Goal: Information Seeking & Learning: Learn about a topic

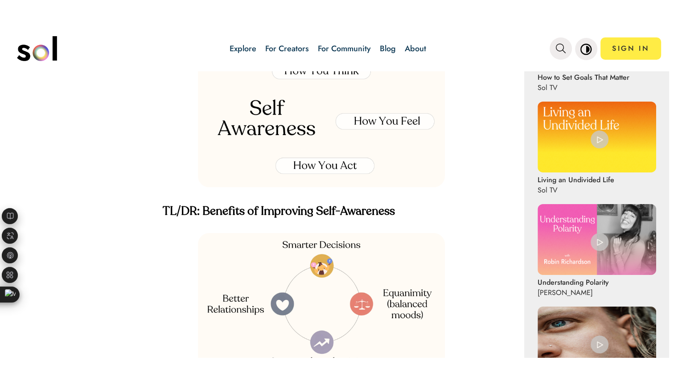
scroll to position [579, 0]
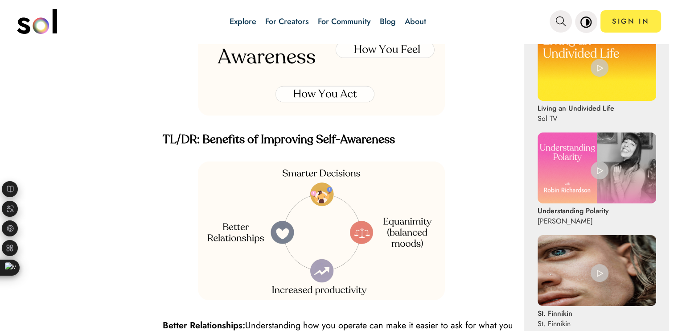
click at [500, 133] on p at bounding box center [339, 126] width 353 height 14
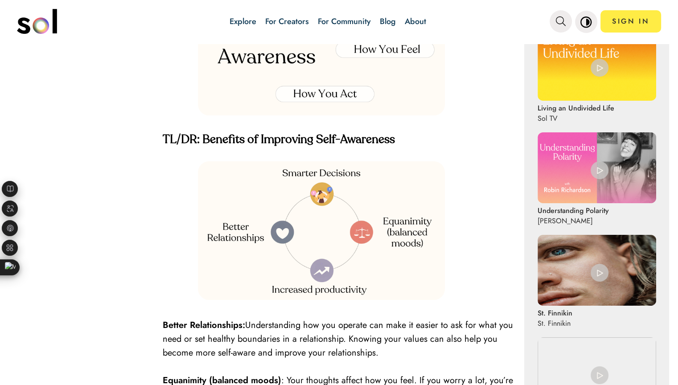
click at [504, 147] on h4 "TL/DR: Benefits of Improving Self-Awareness" at bounding box center [339, 140] width 353 height 14
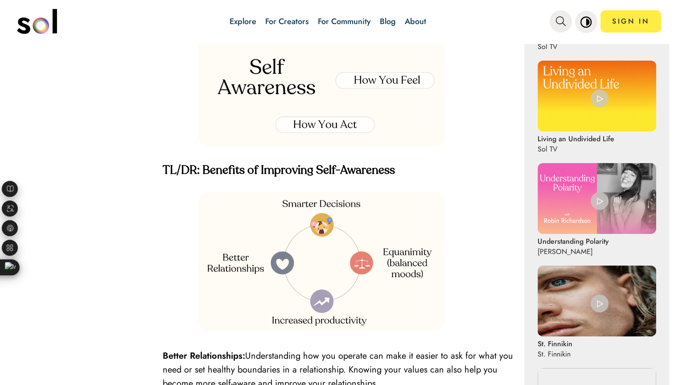
scroll to position [535, 0]
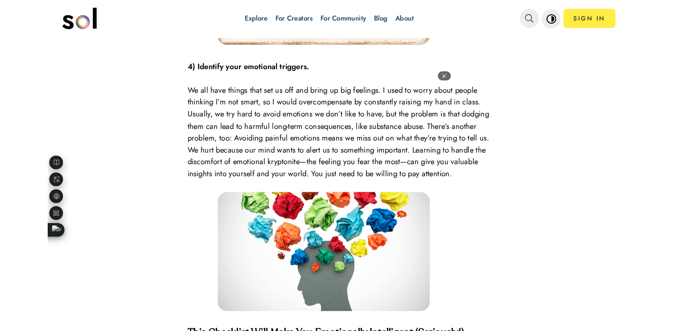
scroll to position [1907, 0]
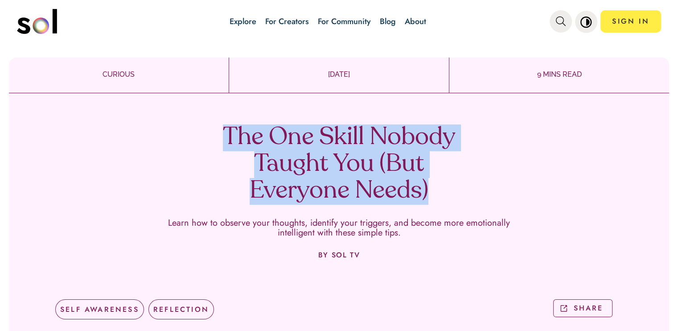
drag, startPoint x: 428, startPoint y: 193, endPoint x: 225, endPoint y: 136, distance: 211.2
click at [225, 136] on h1 "The One Skill Nobody Taught You (But Everyone Needs)" at bounding box center [339, 164] width 263 height 80
copy h1 "The One Skill Nobody Taught You (But Everyone Needs)"
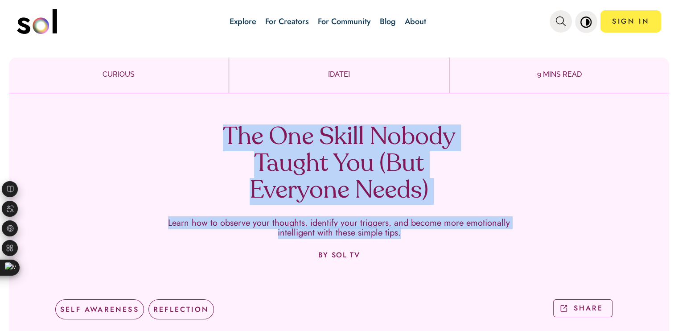
drag, startPoint x: 409, startPoint y: 238, endPoint x: 220, endPoint y: 142, distance: 211.7
click at [220, 142] on div "The One Skill Nobody Taught You (But Everyone Needs) Learn how to observe your …" at bounding box center [339, 218] width 660 height 250
copy div "The One Skill Nobody Taught You (But Everyone Needs) Learn how to observe your …"
click at [627, 153] on div "The One Skill Nobody Taught You (But Everyone Needs) Learn how to observe your …" at bounding box center [339, 218] width 660 height 250
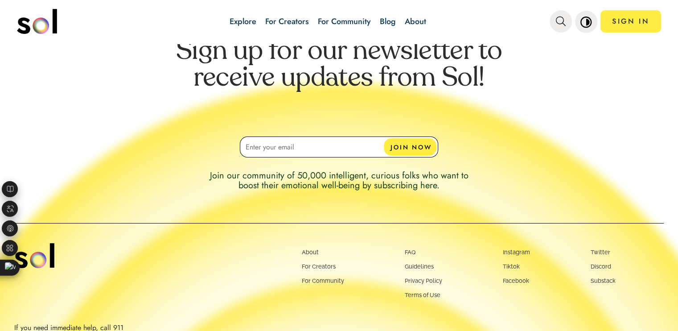
scroll to position [3165, 0]
